Goal: Information Seeking & Learning: Learn about a topic

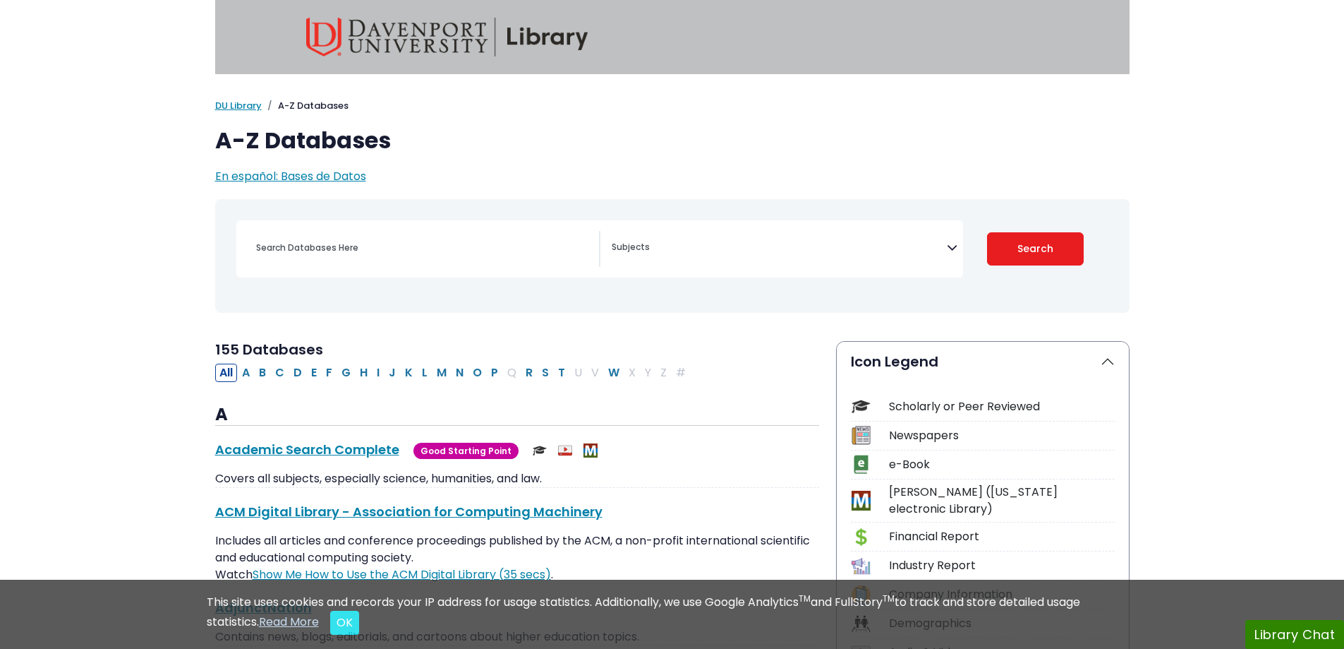
select select "Database Subject Filter"
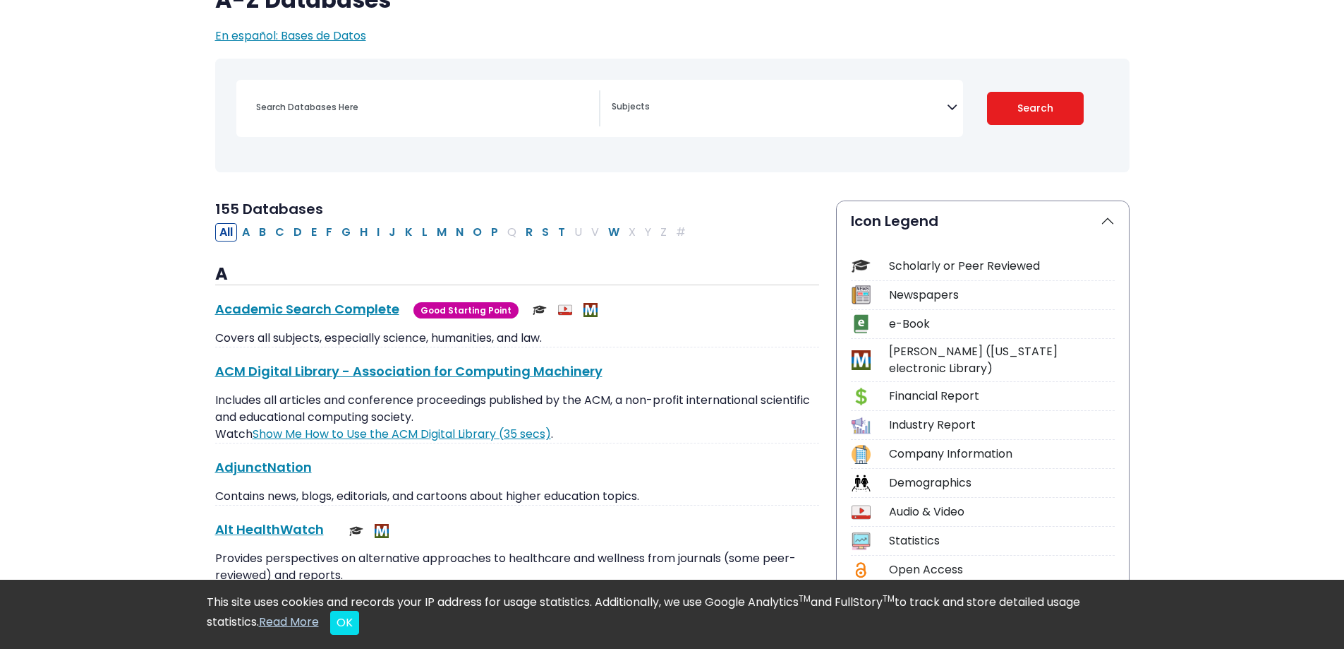
scroll to position [141, 0]
click at [980, 268] on div "Scholarly or Peer Reviewed" at bounding box center [1002, 265] width 226 height 17
click at [852, 260] on img at bounding box center [861, 264] width 19 height 19
click at [1108, 215] on button "Icon Legend" at bounding box center [983, 220] width 292 height 40
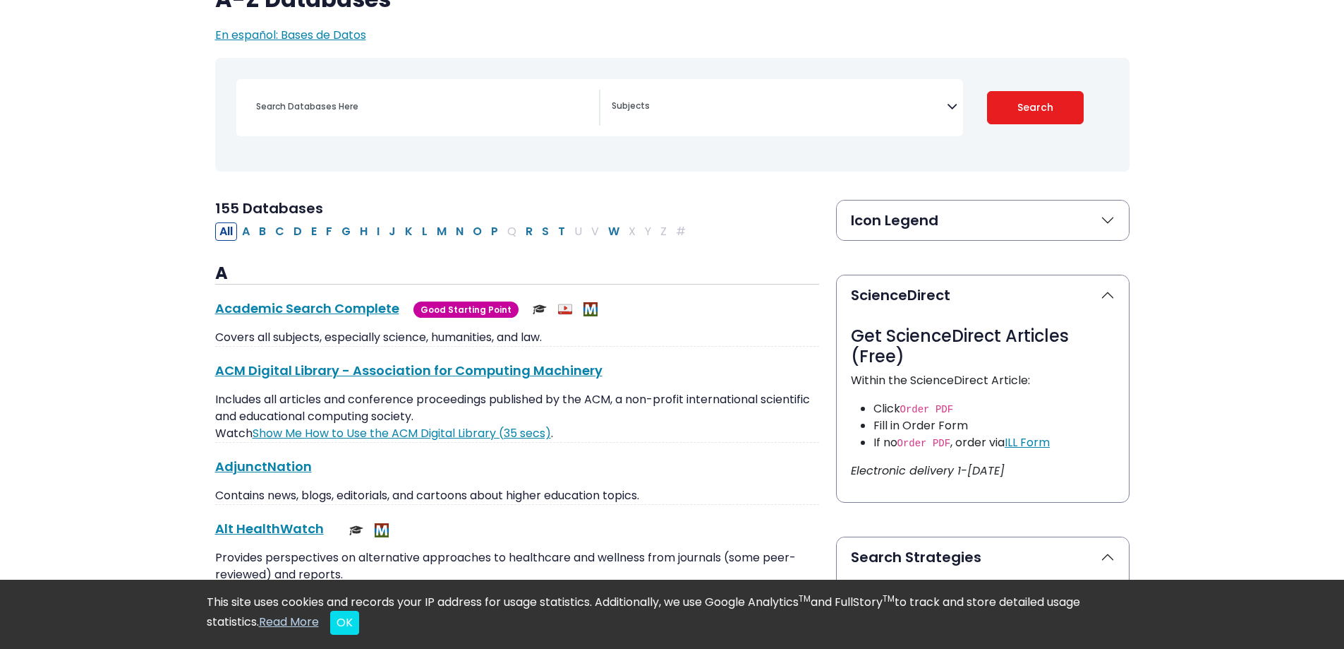
click at [1108, 215] on button "Icon Legend" at bounding box center [983, 220] width 292 height 40
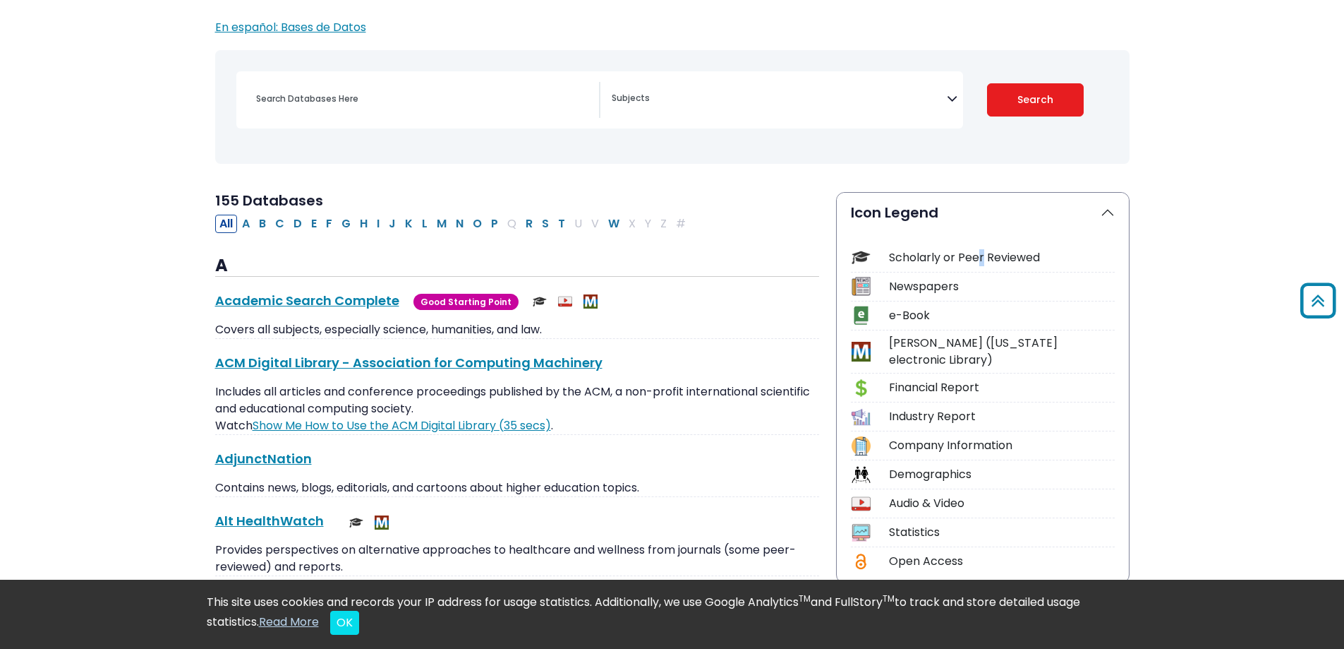
scroll to position [0, 0]
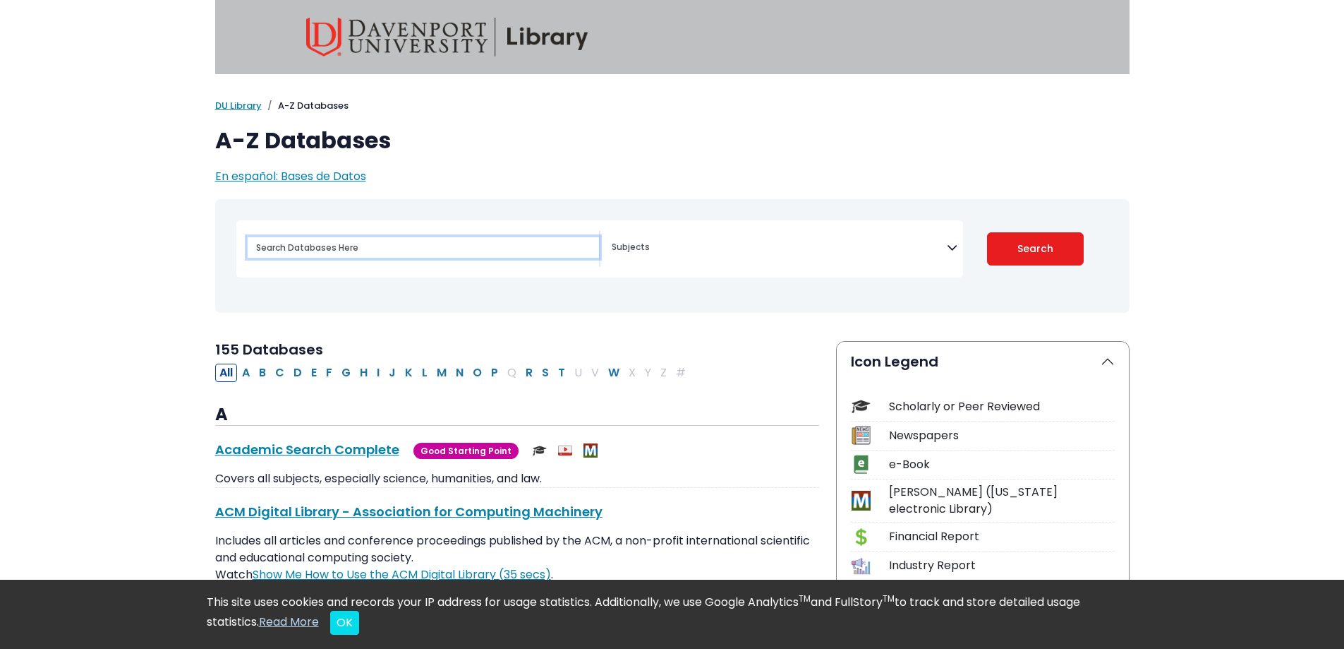
click at [274, 253] on input "Search database by title or keyword" at bounding box center [423, 247] width 351 height 20
click at [402, 253] on input "Search database by title or keyword" at bounding box center [423, 247] width 351 height 20
click at [351, 248] on input "Search database by title or keyword" at bounding box center [423, 247] width 351 height 20
paste input "Planning and Analysis phase of the systems development life cycle"
type input "Planning and Analysis phase of the systems development life cycle"
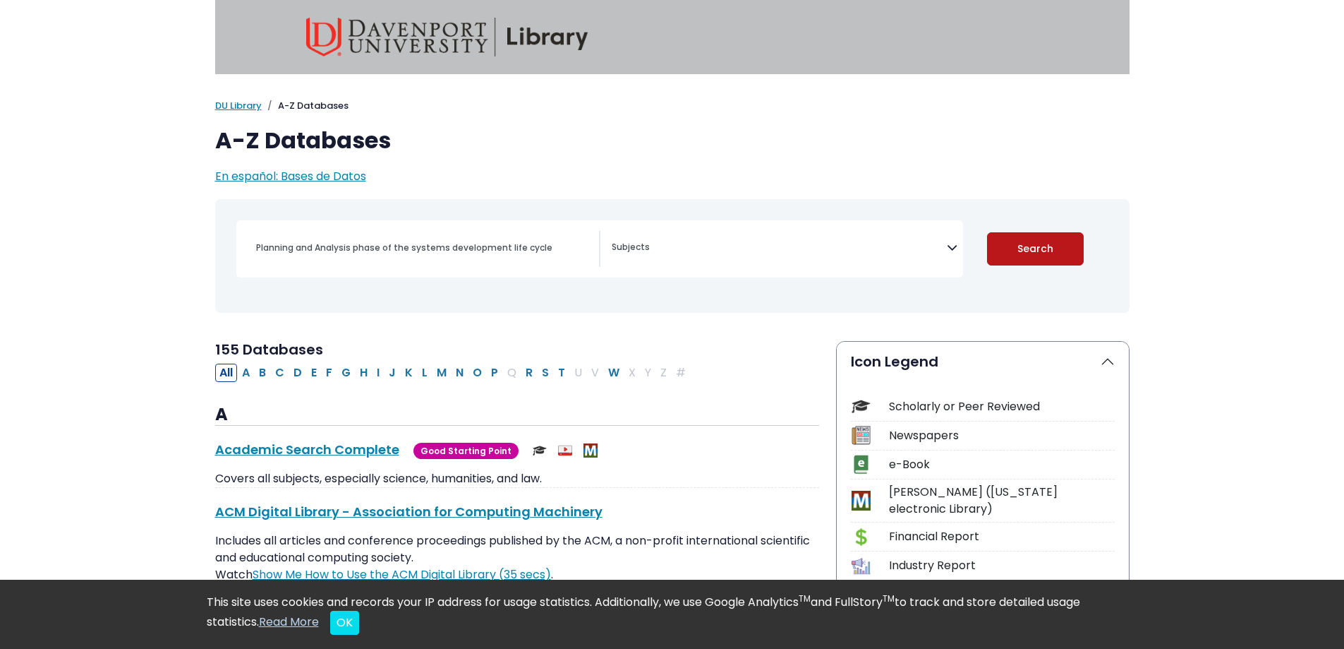
click at [1052, 253] on button "Search" at bounding box center [1035, 248] width 97 height 33
select select "Database Subject Filter"
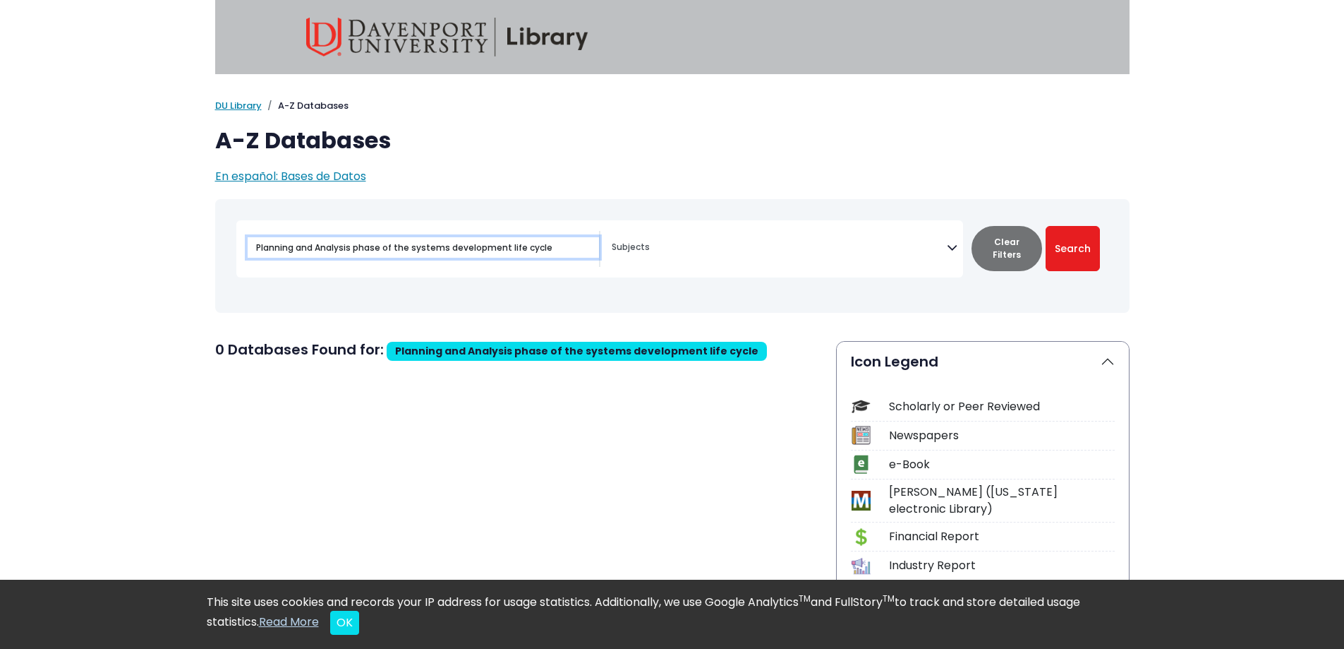
drag, startPoint x: 349, startPoint y: 260, endPoint x: 200, endPoint y: 274, distance: 149.6
type input "systems development life cycle"
click at [1046, 226] on button "Search" at bounding box center [1073, 248] width 54 height 45
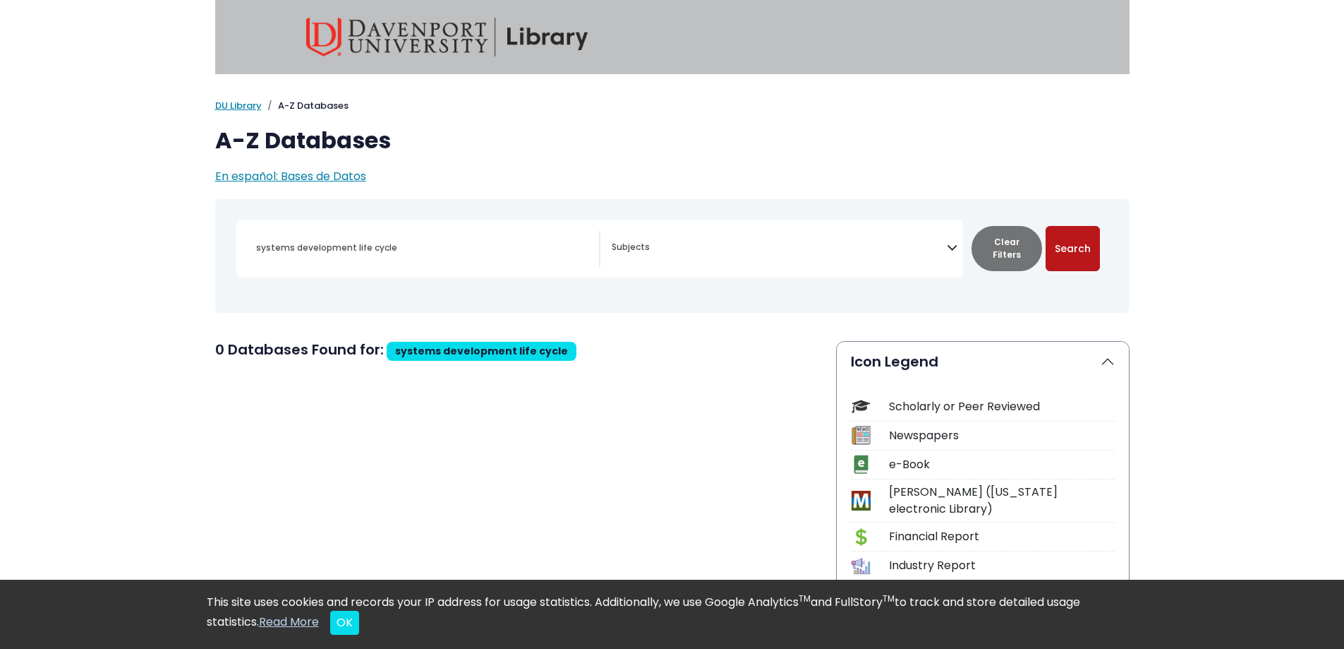
click at [1081, 257] on button "Search" at bounding box center [1073, 248] width 54 height 45
select select "Database Subject Filter"
click at [233, 104] on link "DU Library" at bounding box center [238, 105] width 47 height 13
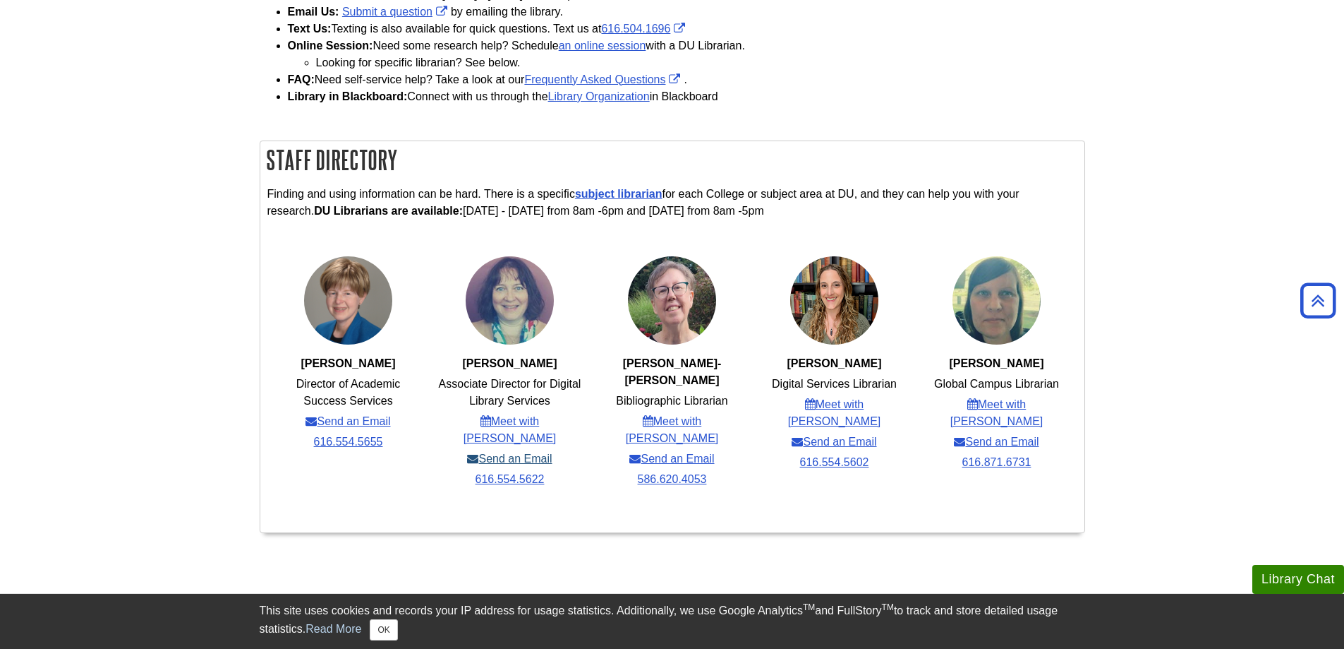
scroll to position [378, 0]
click at [1278, 579] on button "Library Chat" at bounding box center [1299, 579] width 92 height 29
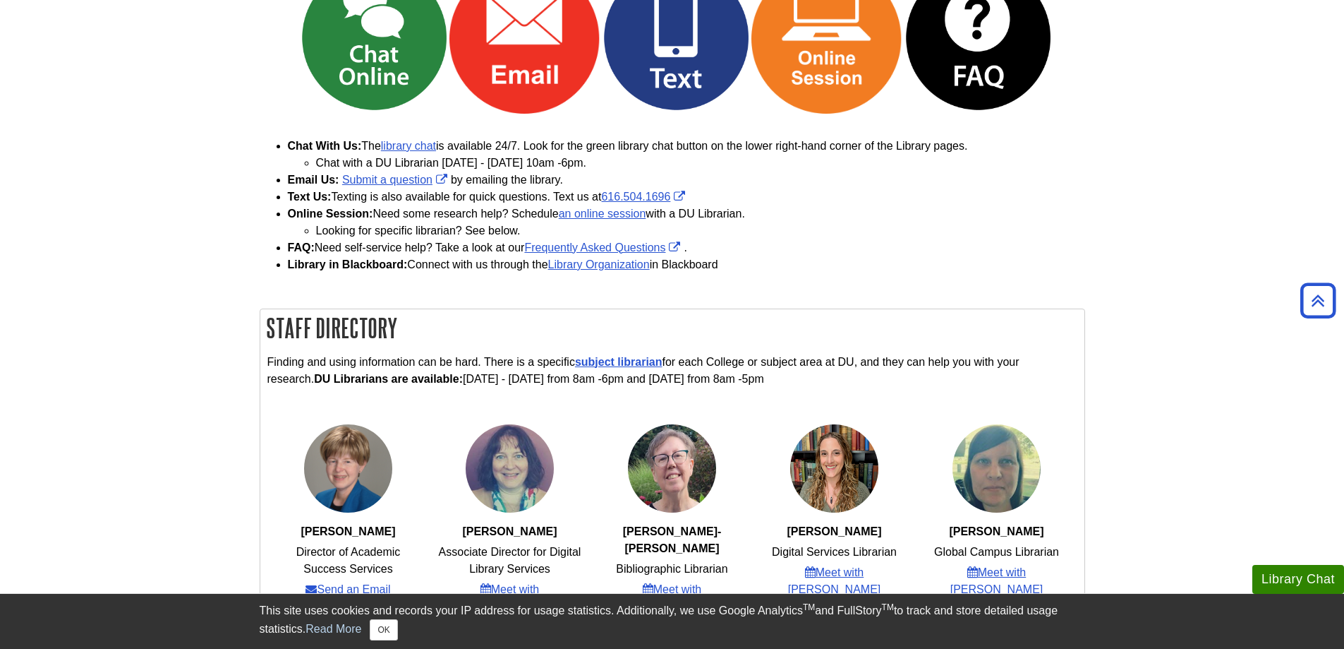
scroll to position [166, 0]
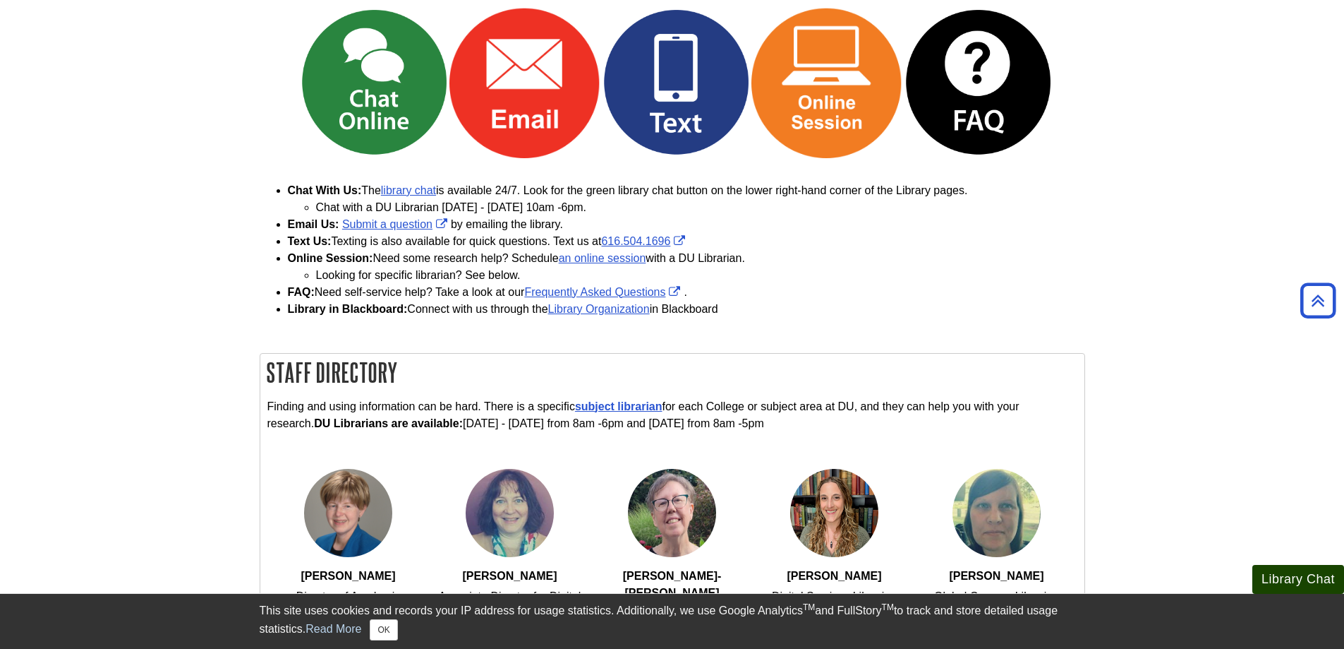
click at [1288, 577] on button "Library Chat" at bounding box center [1299, 579] width 92 height 29
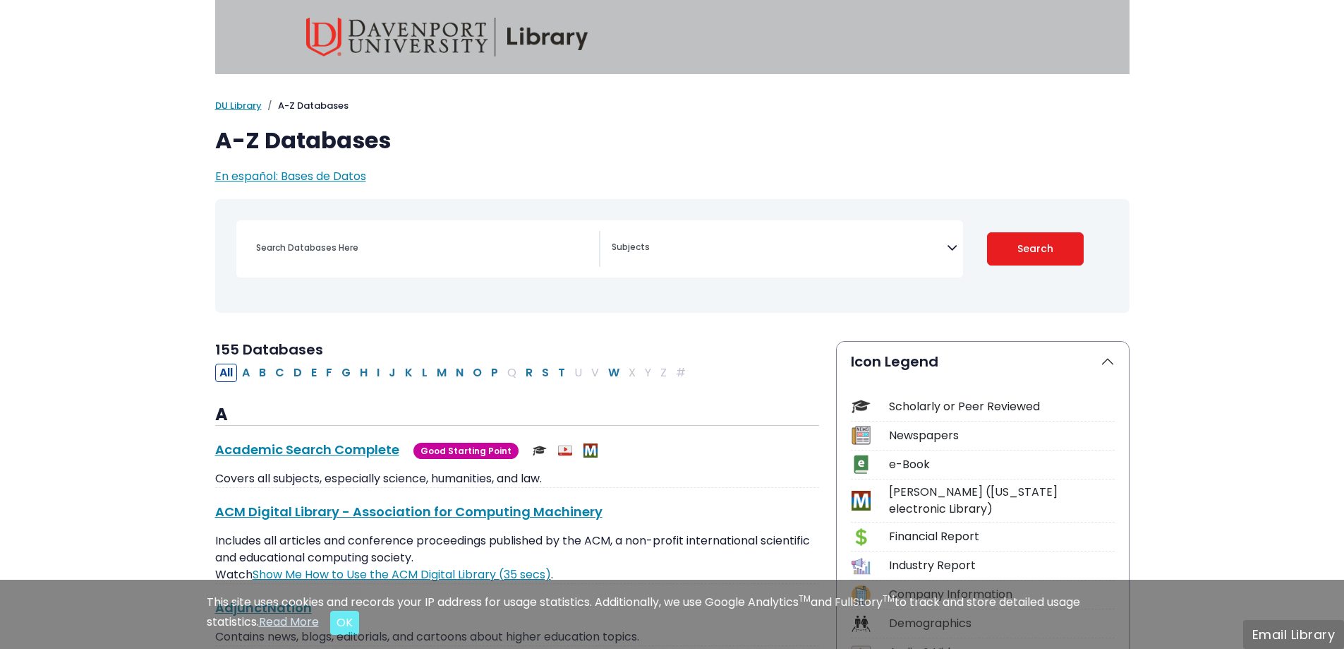
select select "Database Subject Filter"
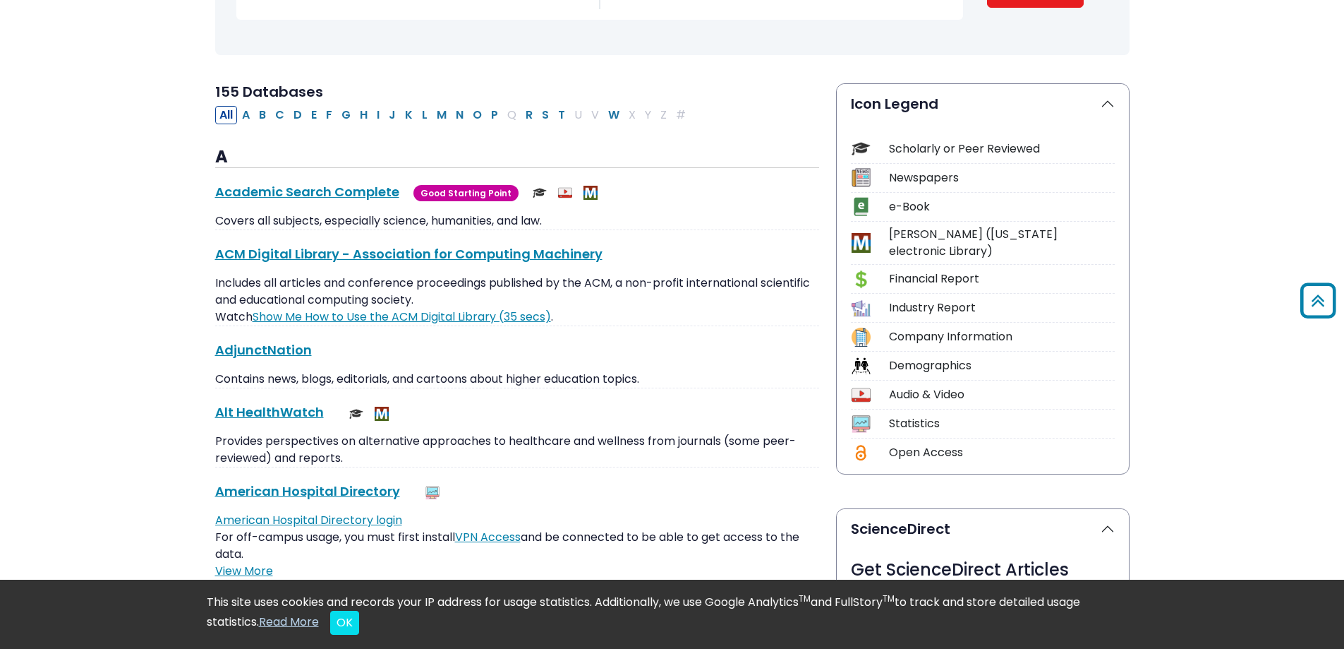
scroll to position [282, 0]
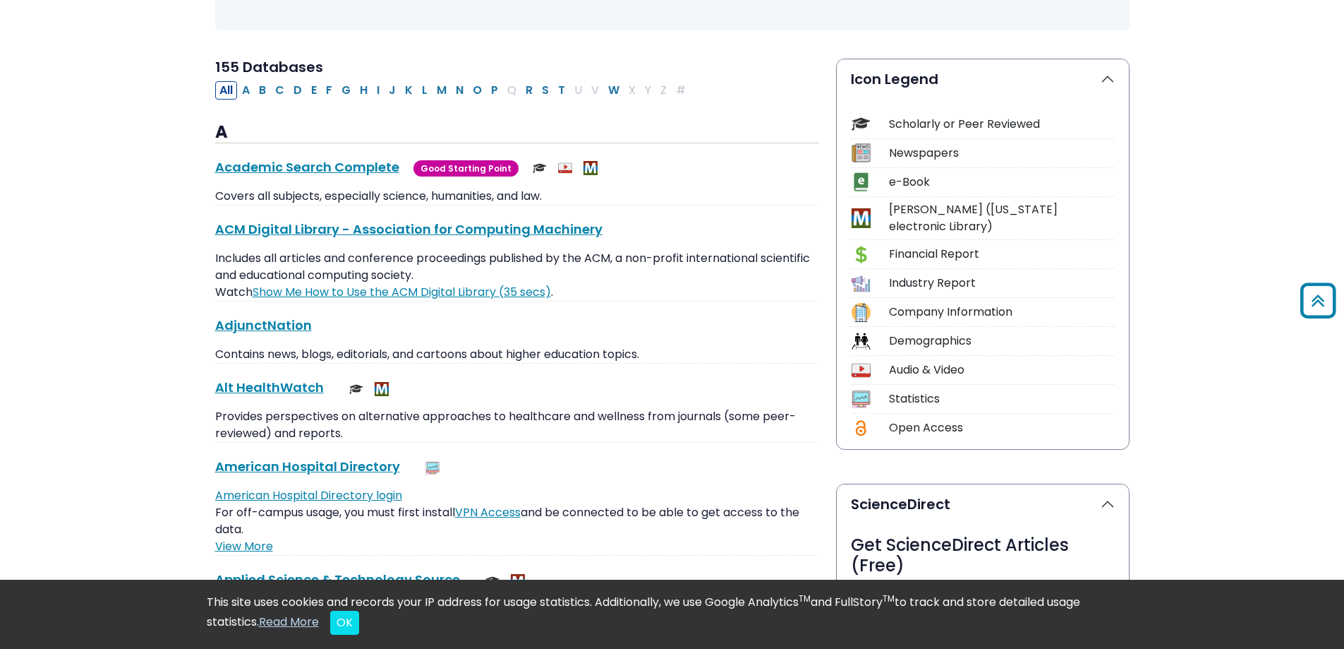
drag, startPoint x: 1020, startPoint y: 70, endPoint x: 1015, endPoint y: 77, distance: 8.6
click at [867, 128] on img at bounding box center [861, 123] width 19 height 19
click at [316, 165] on link "Academic Search Complete This link opens in a new window" at bounding box center [307, 167] width 184 height 18
